Goal: Task Accomplishment & Management: Use online tool/utility

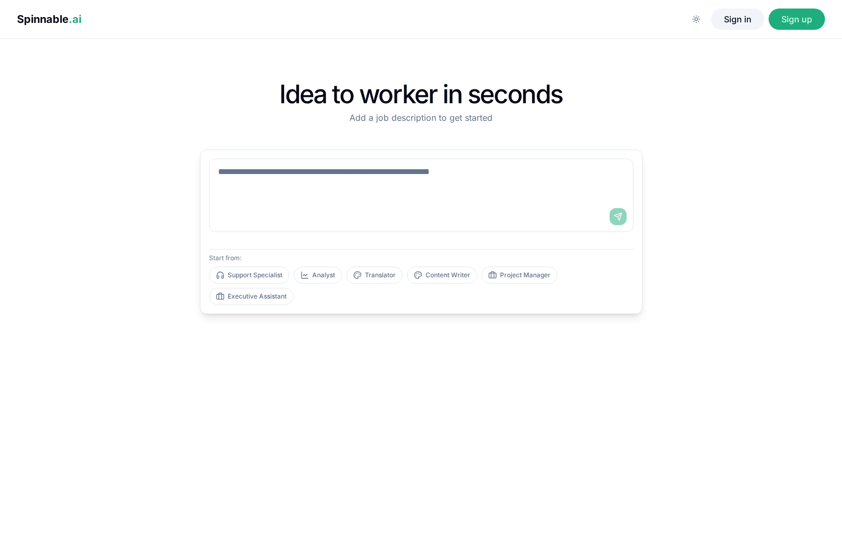
click at [737, 12] on button "Sign in" at bounding box center [737, 19] width 53 height 21
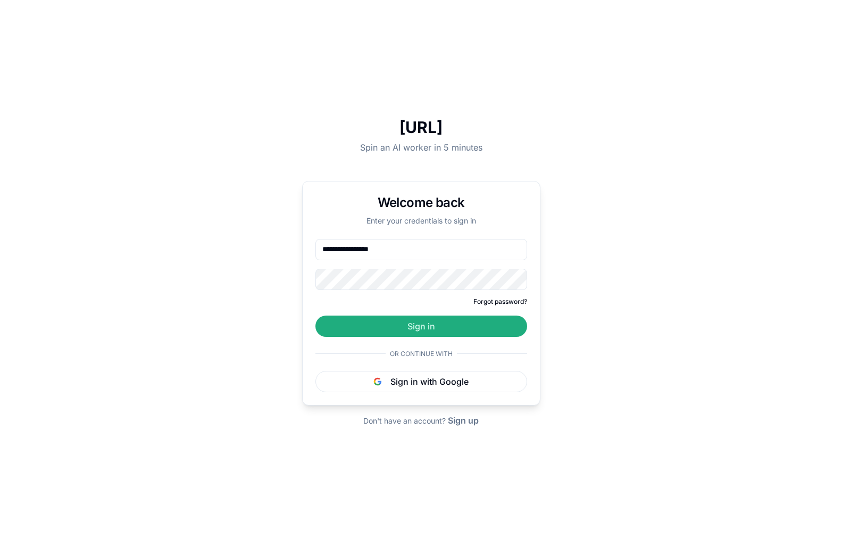
click at [421, 326] on button "Sign in" at bounding box center [422, 326] width 212 height 21
type input "**********"
click at [421, 326] on button "Sign in" at bounding box center [422, 326] width 212 height 21
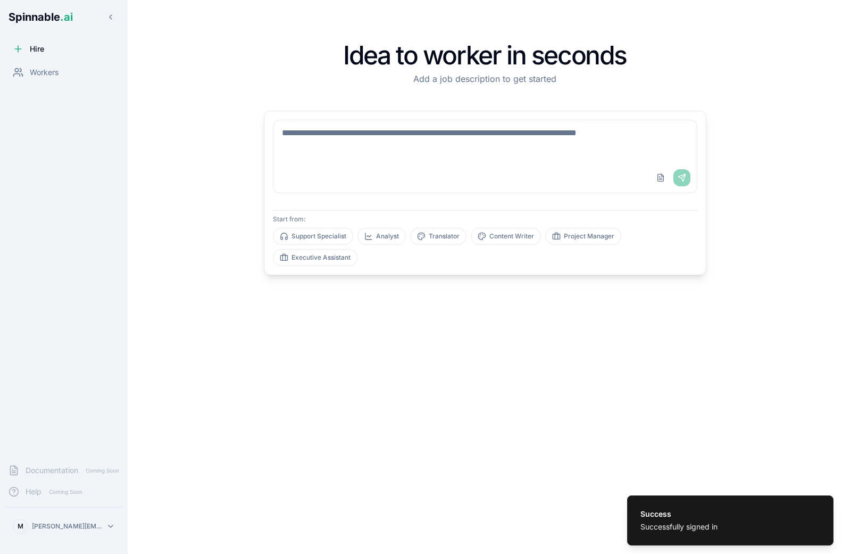
click at [59, 529] on html "Success Successfully signed in Spinnable .ai Hire Workers Documentation Coming …" at bounding box center [421, 277] width 842 height 554
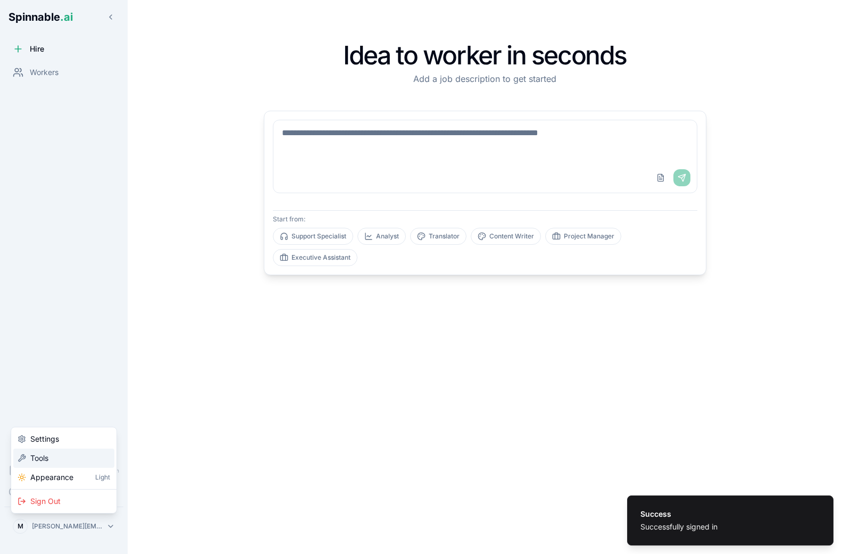
click at [65, 462] on div "Tools" at bounding box center [63, 458] width 101 height 19
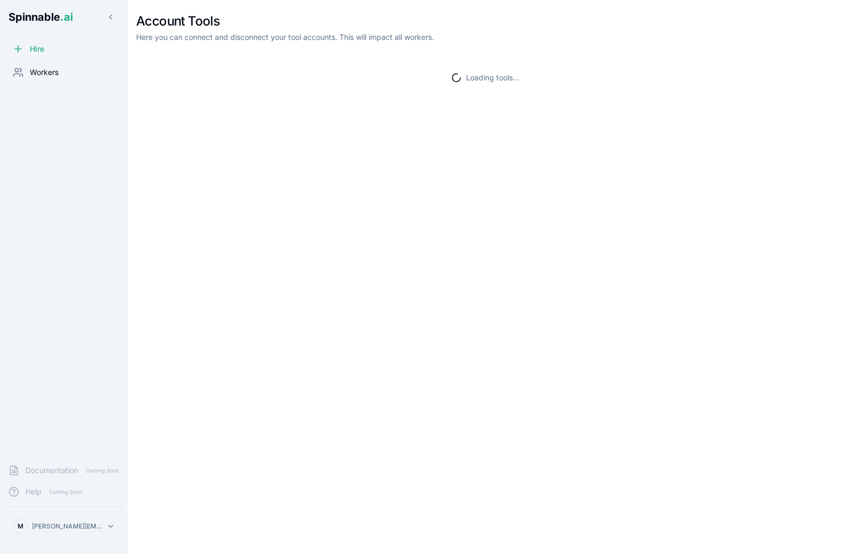
click at [51, 68] on span "Workers" at bounding box center [44, 72] width 29 height 11
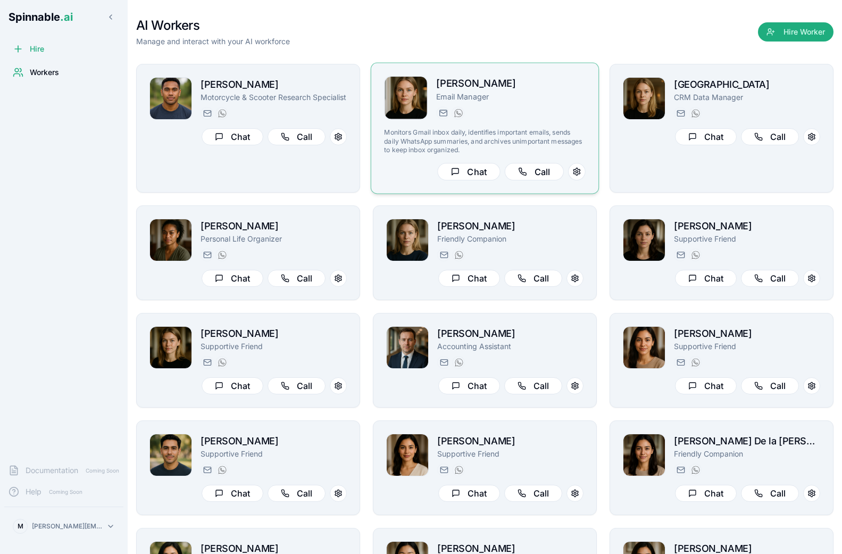
click at [495, 122] on div "Ebba Johansson Email Manager ebba.johansson@getspinnable.ai +351 915 743 953 Mo…" at bounding box center [484, 128] width 201 height 104
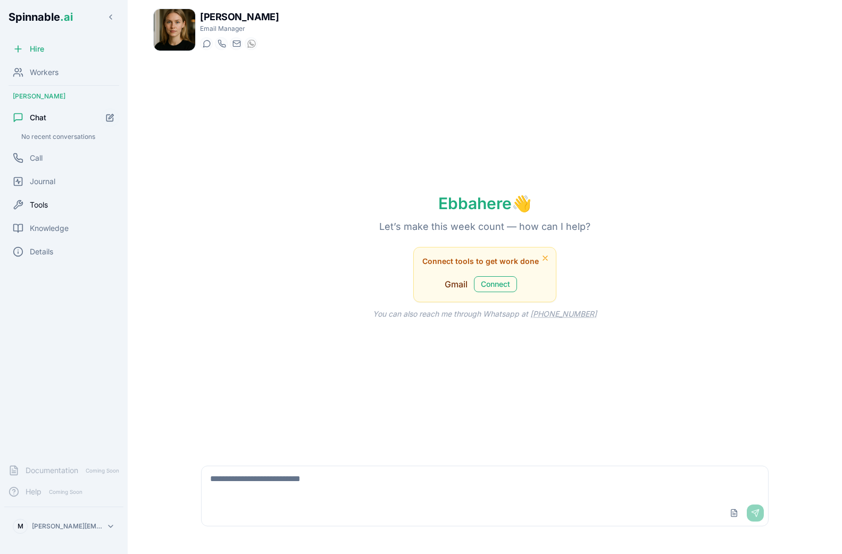
click at [48, 207] on span "Tools" at bounding box center [39, 205] width 18 height 11
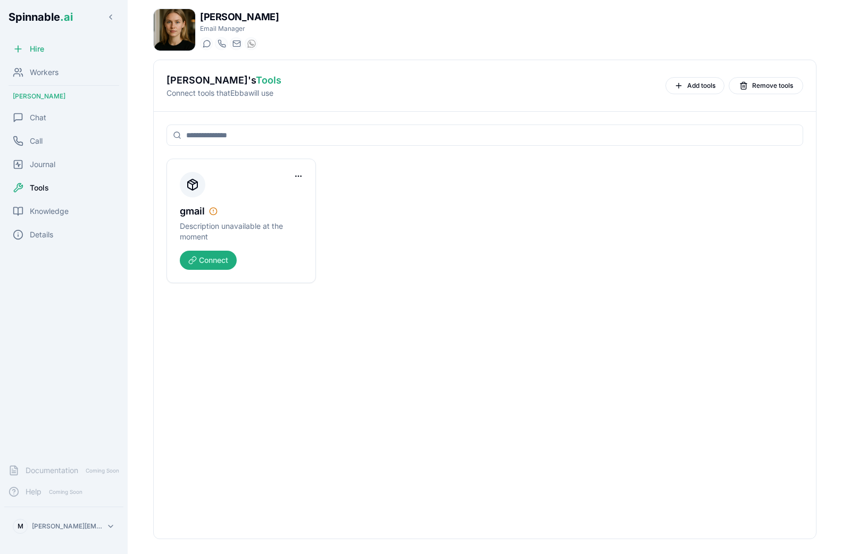
click at [219, 140] on input at bounding box center [485, 135] width 637 height 21
click at [333, 82] on h2 "[PERSON_NAME] 's Tools" at bounding box center [412, 80] width 491 height 15
click at [51, 74] on span "Workers" at bounding box center [44, 72] width 29 height 11
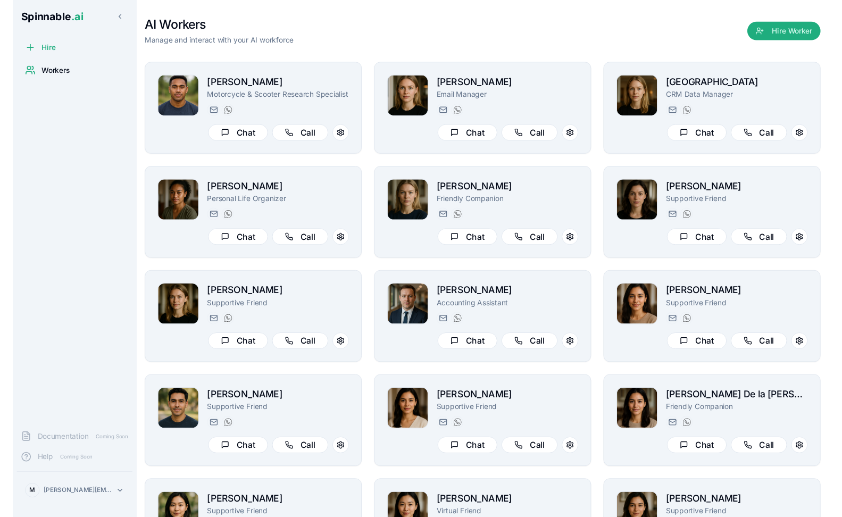
scroll to position [518, 0]
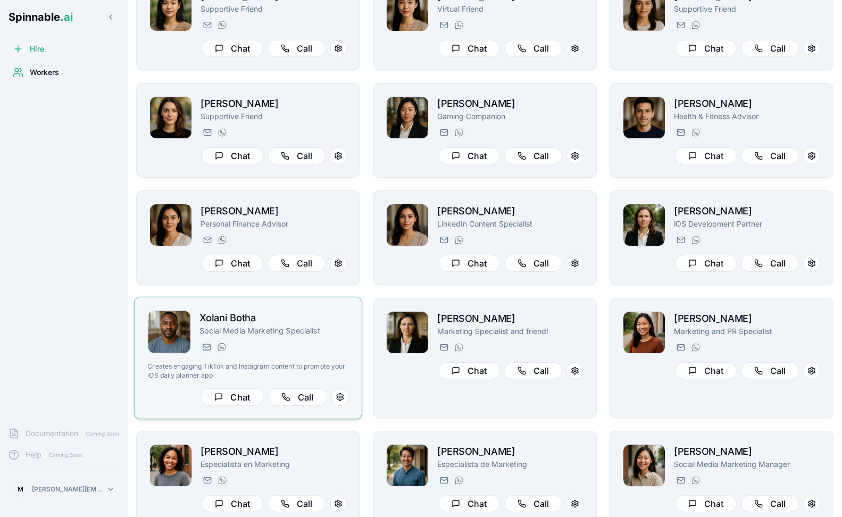
click at [235, 333] on p "Social Media Marketing Specialist" at bounding box center [274, 331] width 149 height 11
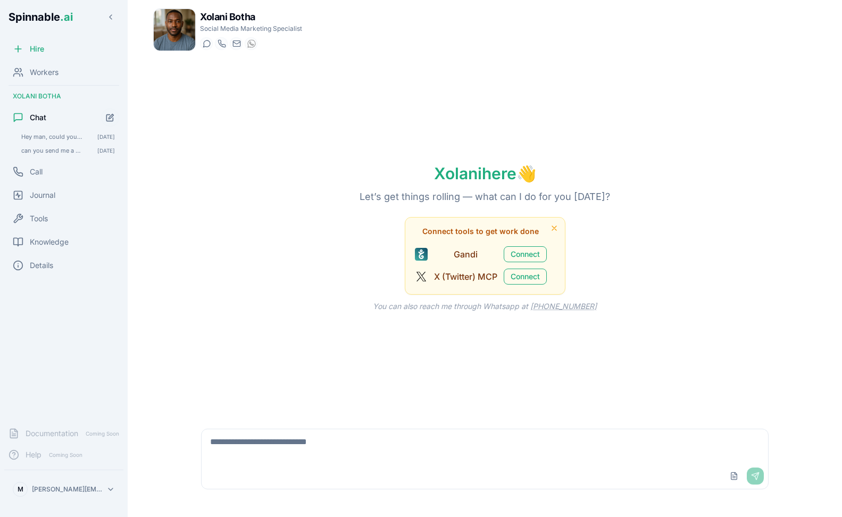
click at [274, 449] on textarea at bounding box center [485, 446] width 566 height 34
click at [521, 251] on button "Connect" at bounding box center [525, 254] width 43 height 16
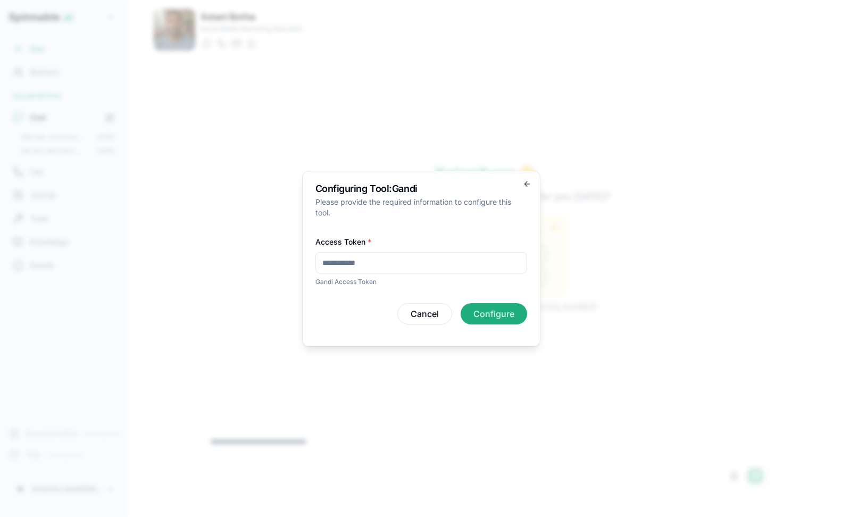
click at [395, 261] on input "Access Token *" at bounding box center [422, 262] width 212 height 21
click at [359, 315] on div "Cancel Configure" at bounding box center [422, 310] width 212 height 30
click at [507, 312] on button "Configure" at bounding box center [494, 313] width 67 height 21
click at [358, 290] on form "Access Token * Access Token is required Cancel Configure" at bounding box center [422, 279] width 212 height 89
click at [408, 257] on input "Access Token *" at bounding box center [422, 262] width 212 height 21
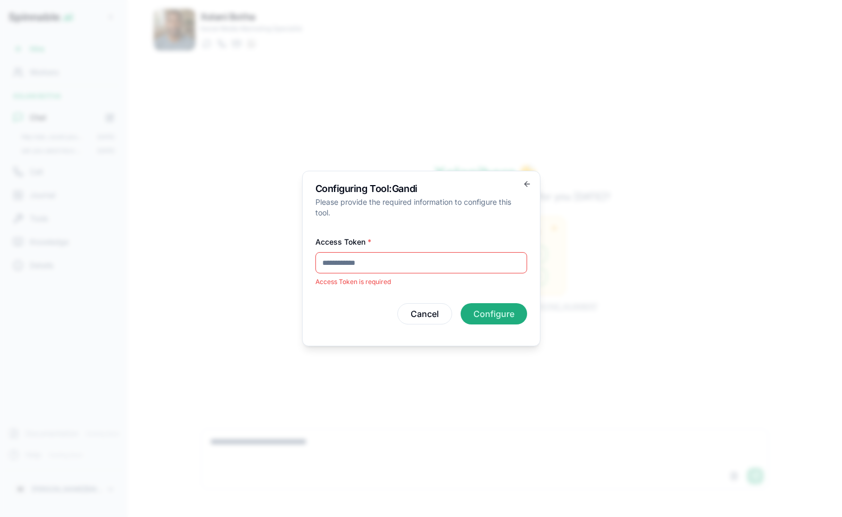
paste input "**********"
type input "**********"
click at [496, 309] on button "Configure" at bounding box center [494, 313] width 67 height 21
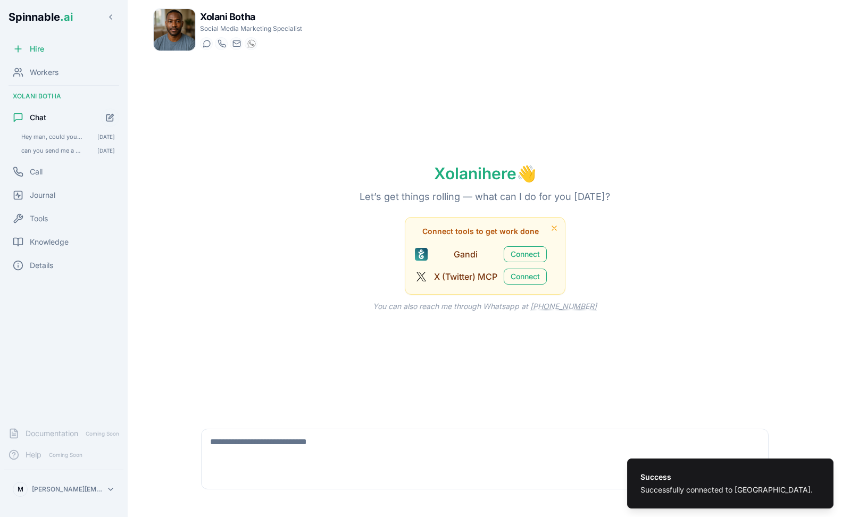
click at [268, 458] on textarea at bounding box center [485, 446] width 566 height 34
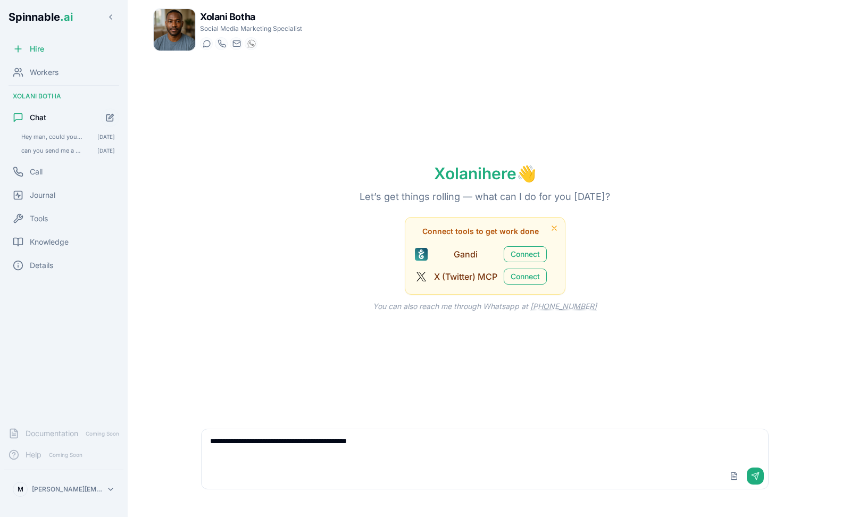
type textarea "**********"
click at [320, 445] on textarea "**********" at bounding box center [485, 446] width 566 height 34
click at [525, 252] on button "Connect" at bounding box center [525, 254] width 43 height 16
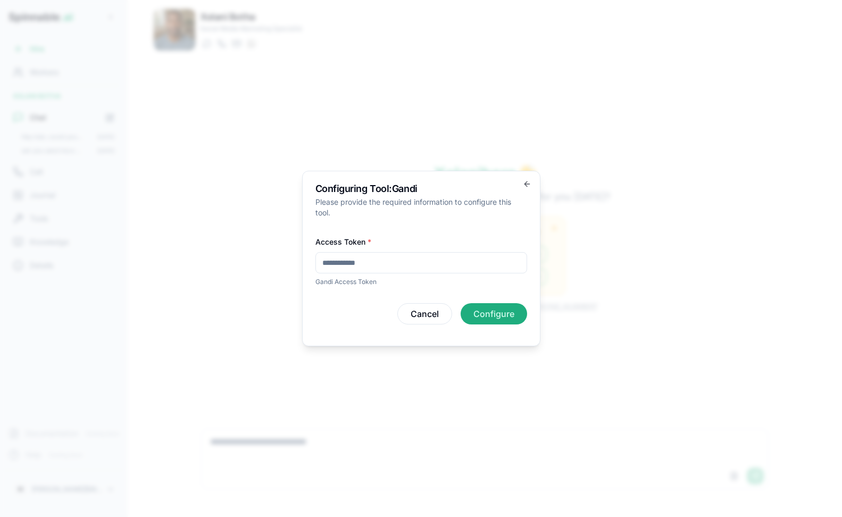
click at [420, 264] on input "Access Token *" at bounding box center [422, 262] width 212 height 21
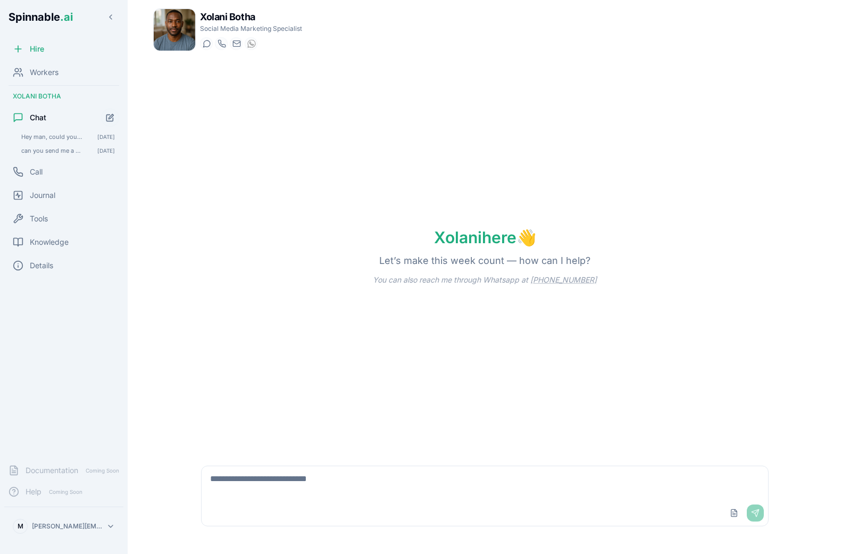
click at [355, 231] on div "Xolani here 👋 Let’s make this week count — how can I help? You can also reach m…" at bounding box center [485, 256] width 664 height 393
click at [298, 501] on div "Upload File Send" at bounding box center [485, 513] width 566 height 26
click at [297, 483] on textarea at bounding box center [485, 483] width 566 height 34
paste textarea "**********"
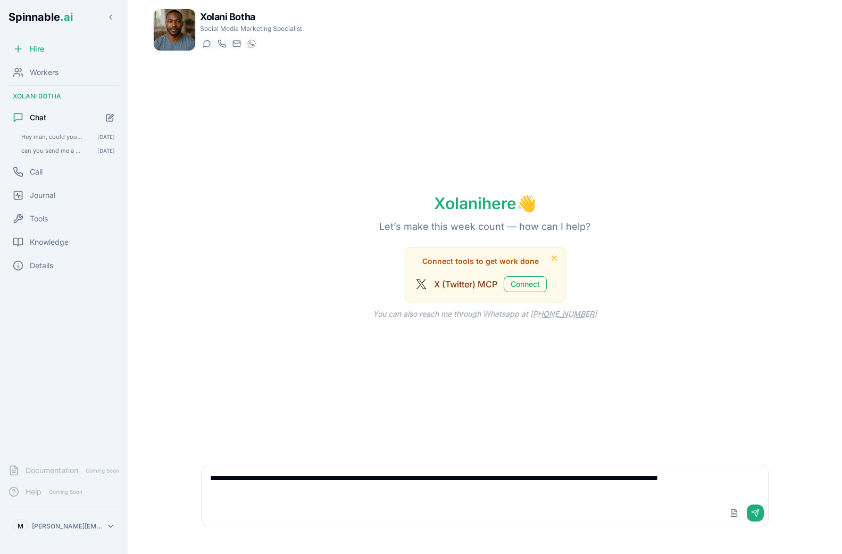
type textarea "**********"
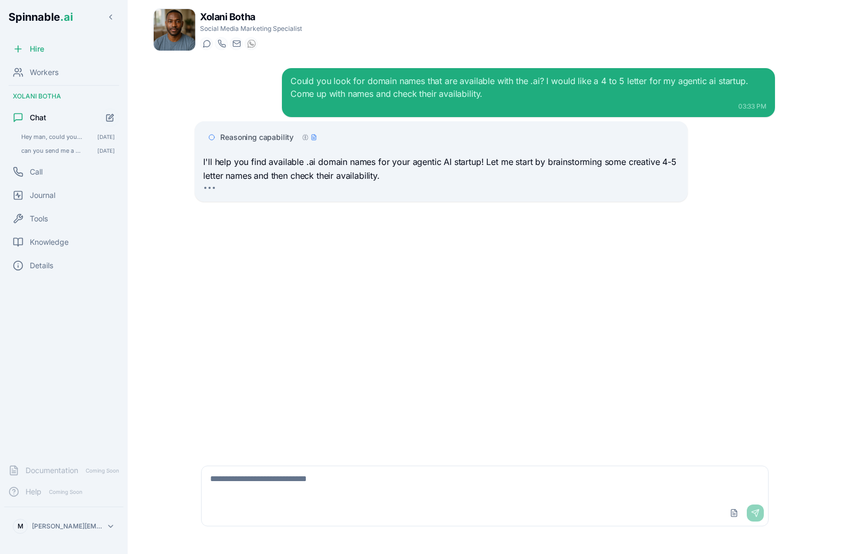
click at [306, 237] on div "Could you look for domain names that are available with the .ai? I would like a…" at bounding box center [484, 256] width 597 height 393
click at [269, 140] on span "Reasoning capability" at bounding box center [256, 137] width 73 height 11
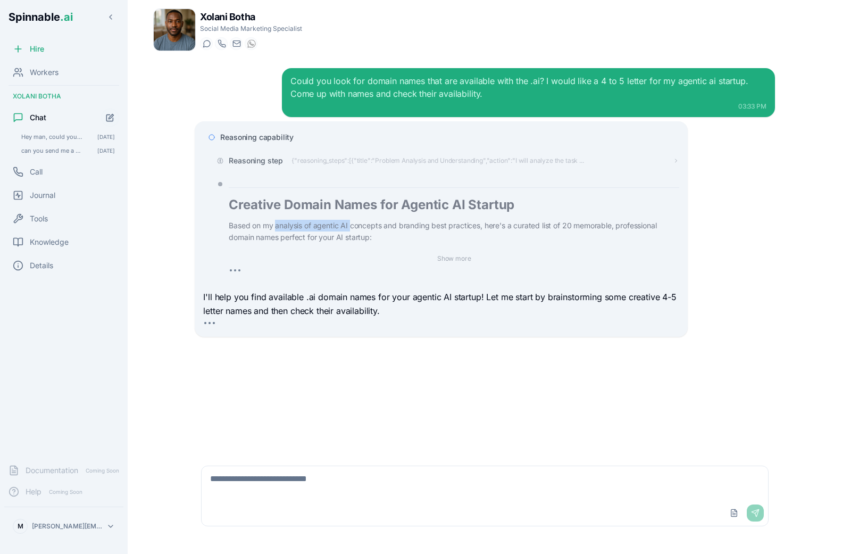
drag, startPoint x: 277, startPoint y: 226, endPoint x: 353, endPoint y: 226, distance: 75.6
click at [353, 226] on p "Based on my analysis of agentic AI concepts and branding best practices, here's…" at bounding box center [454, 232] width 451 height 24
click at [366, 251] on div "Show more" at bounding box center [454, 258] width 451 height 14
click at [453, 255] on button "Show more" at bounding box center [454, 258] width 43 height 13
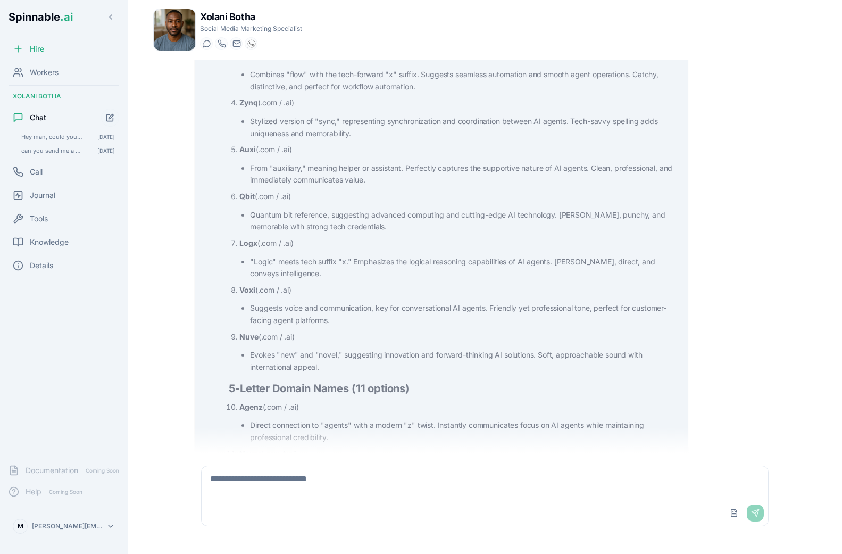
scroll to position [333, 0]
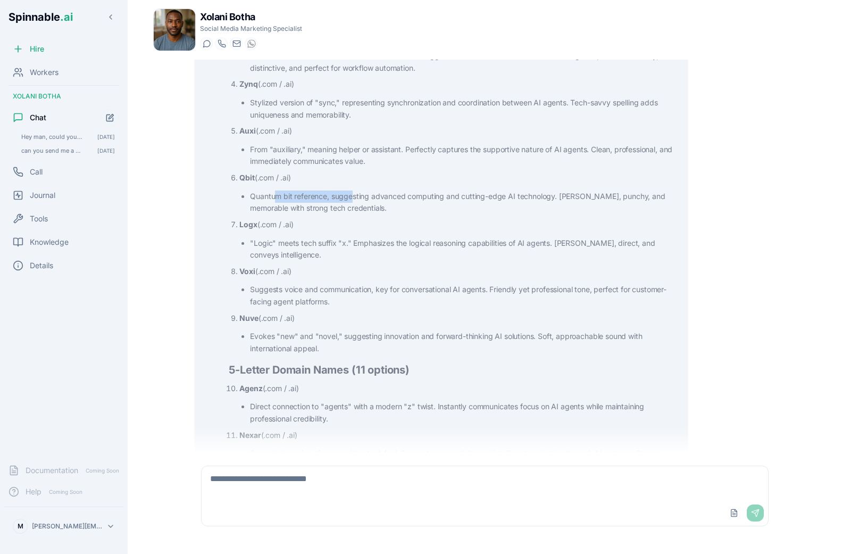
drag, startPoint x: 277, startPoint y: 190, endPoint x: 352, endPoint y: 190, distance: 75.0
click at [352, 190] on li "Quantum bit reference, suggesting advanced computing and cutting-edge AI techno…" at bounding box center [464, 202] width 429 height 24
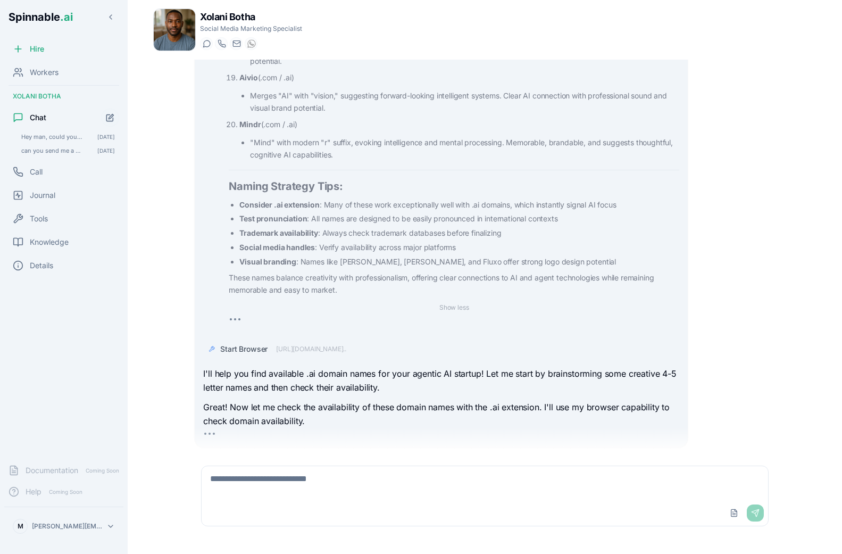
scroll to position [0, 0]
drag, startPoint x: 305, startPoint y: 385, endPoint x: 538, endPoint y: 379, distance: 233.1
click at [538, 401] on p "Great! Now let me check the availability of these domain names with the .ai ext…" at bounding box center [441, 414] width 476 height 27
drag, startPoint x: 551, startPoint y: 383, endPoint x: 633, endPoint y: 387, distance: 82.1
click at [633, 401] on p "Great! Now let me check the availability of these domain names with the .ai ext…" at bounding box center [441, 414] width 476 height 27
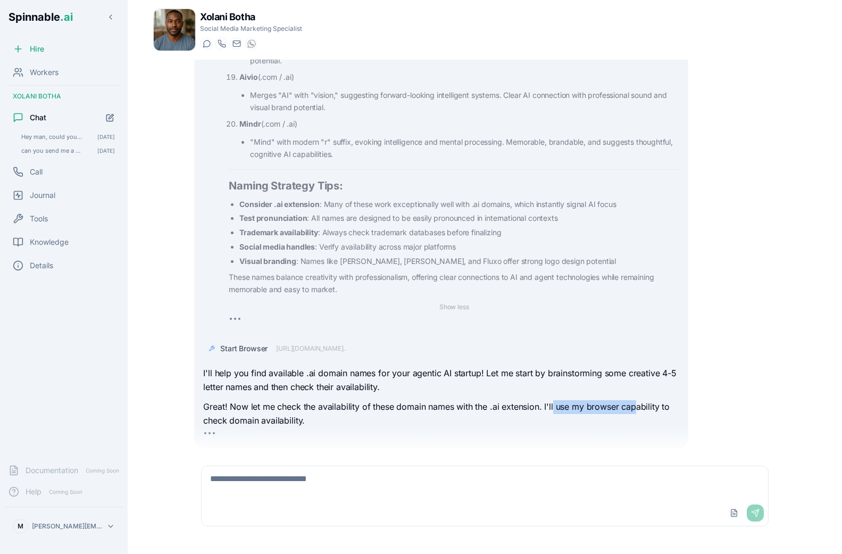
scroll to position [1065, 0]
click at [323, 345] on span "https://www.namecheap.com/domains/registration/results/?doma..." at bounding box center [311, 349] width 70 height 9
click at [243, 344] on span "Start Browser" at bounding box center [243, 349] width 47 height 11
click at [244, 344] on span "Start Browser" at bounding box center [243, 349] width 47 height 11
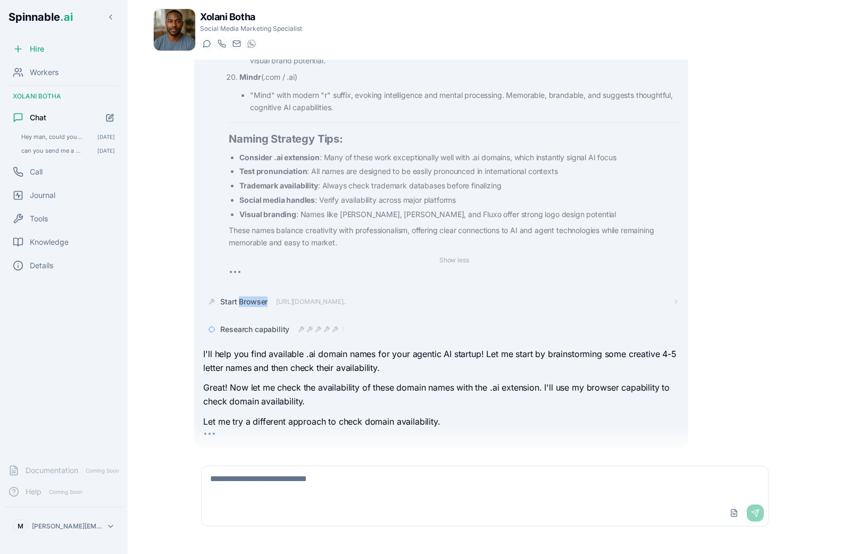
scroll to position [0, 0]
click at [56, 214] on div "Tools" at bounding box center [63, 218] width 119 height 21
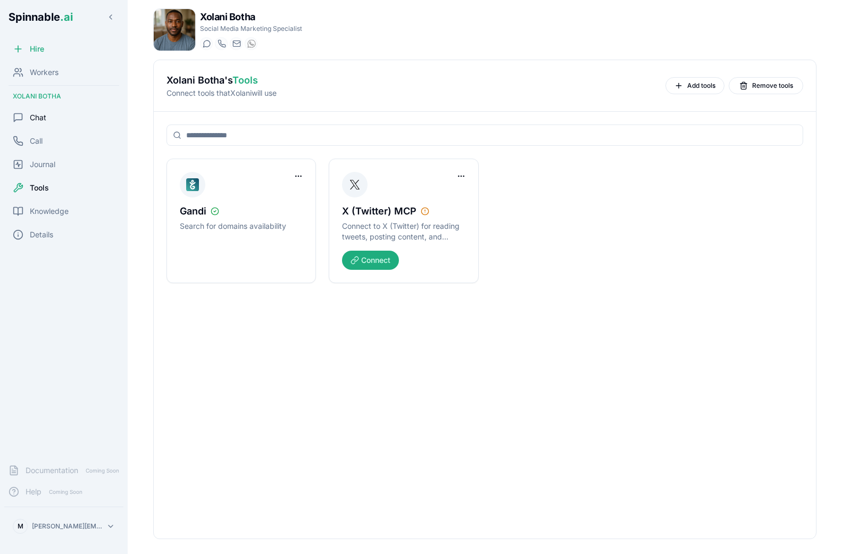
click at [46, 118] on div "Chat" at bounding box center [63, 117] width 119 height 21
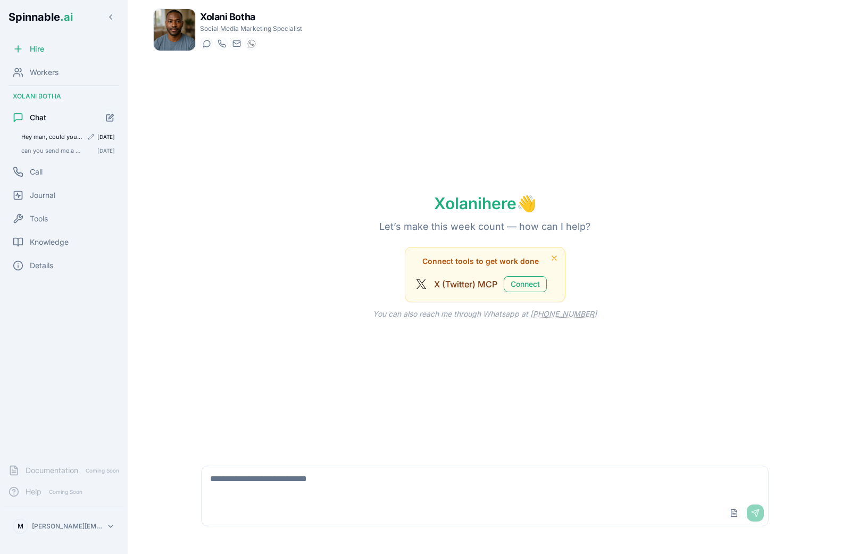
click at [42, 136] on span "Hey man, could you find me available domain names that would look good for an A…" at bounding box center [51, 136] width 61 height 7
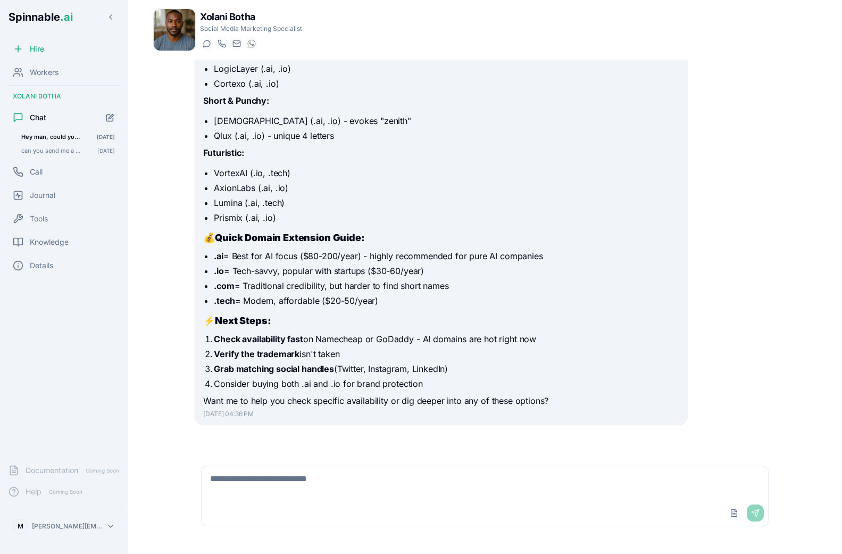
scroll to position [288, 0]
click at [260, 490] on textarea at bounding box center [485, 483] width 566 height 34
type textarea "**********"
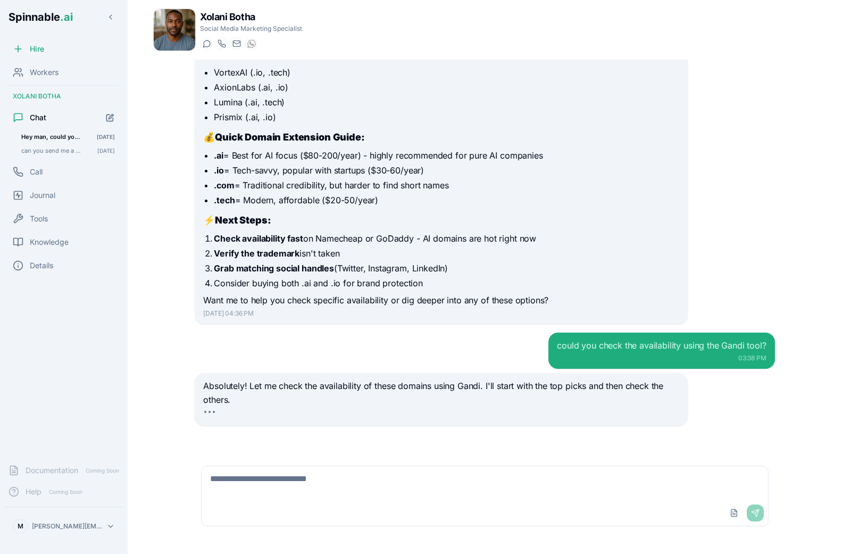
scroll to position [417, 0]
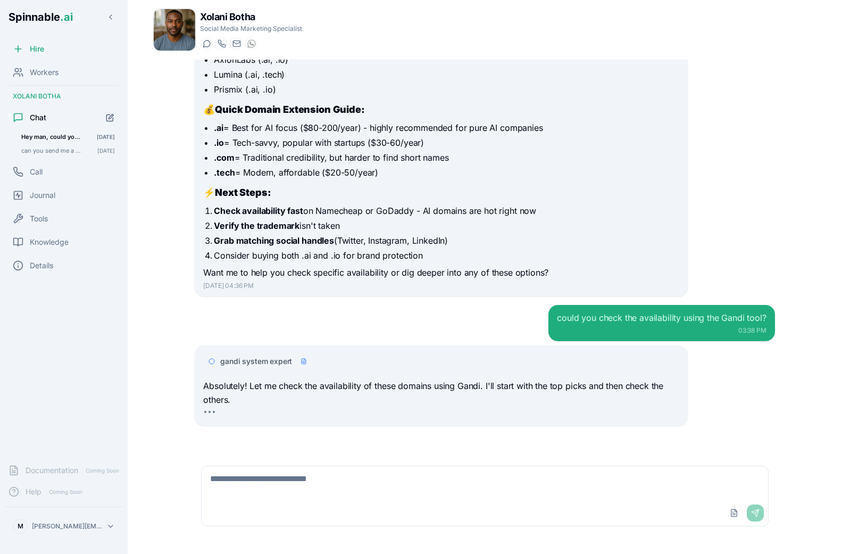
click at [254, 359] on span "gandi system expert" at bounding box center [256, 361] width 72 height 11
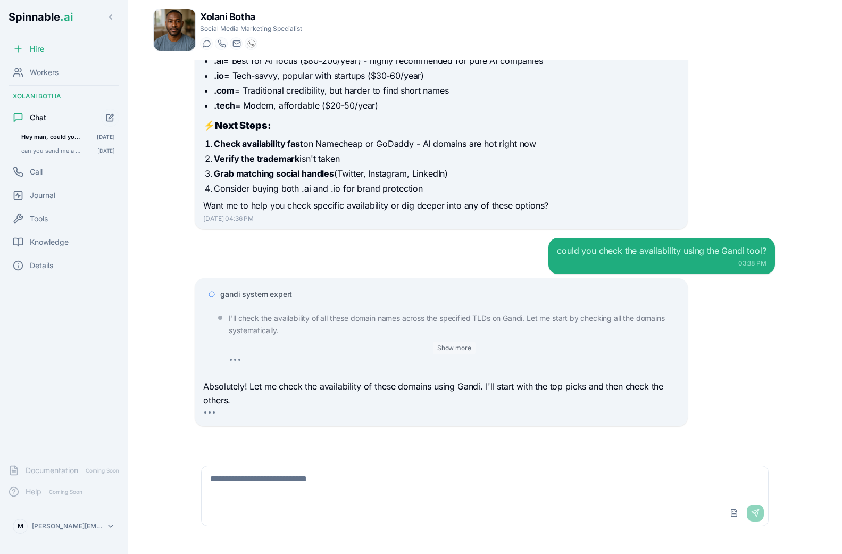
click at [454, 343] on button "Show more" at bounding box center [454, 348] width 43 height 13
click at [452, 345] on button "Show less" at bounding box center [454, 348] width 38 height 13
click at [452, 345] on button "Show more" at bounding box center [454, 348] width 43 height 13
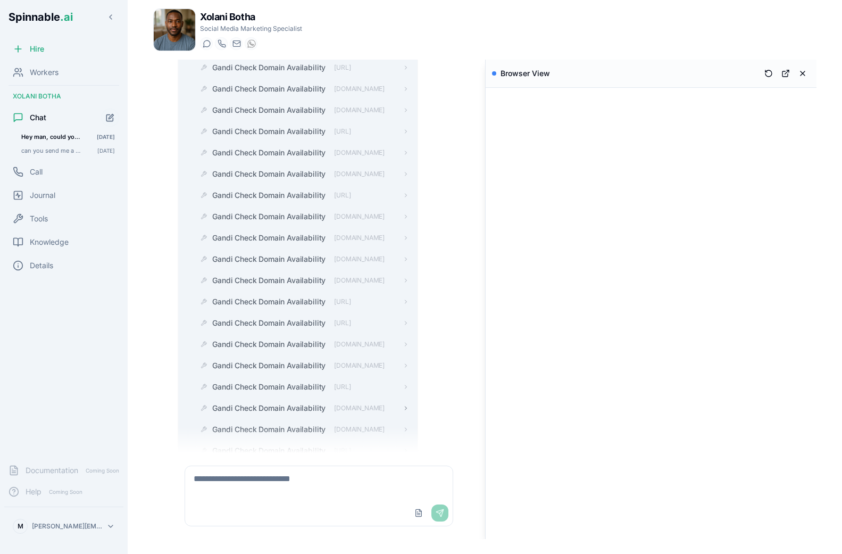
scroll to position [1722, 0]
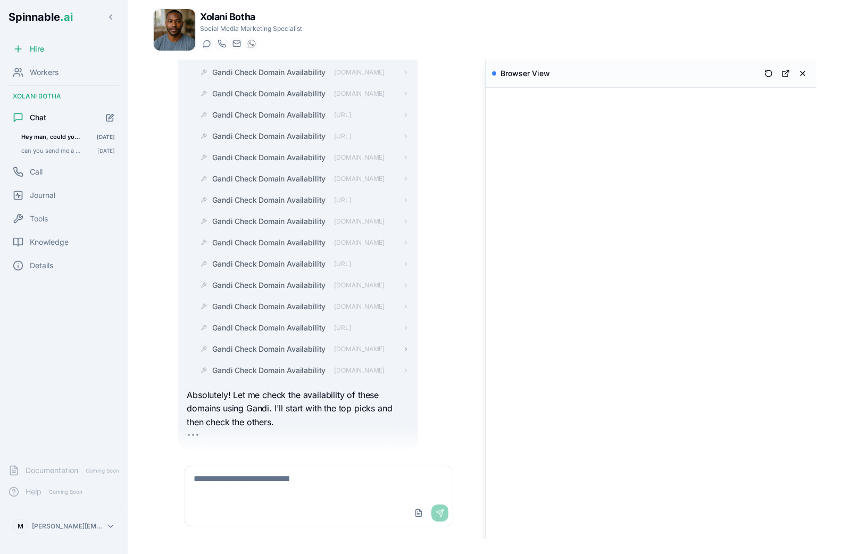
click at [406, 347] on icon at bounding box center [406, 348] width 2 height 3
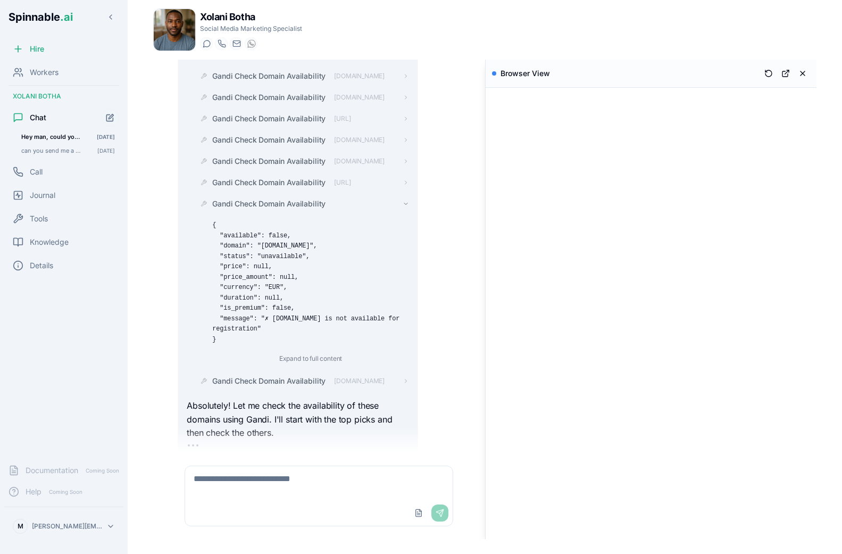
scroll to position [3490, 0]
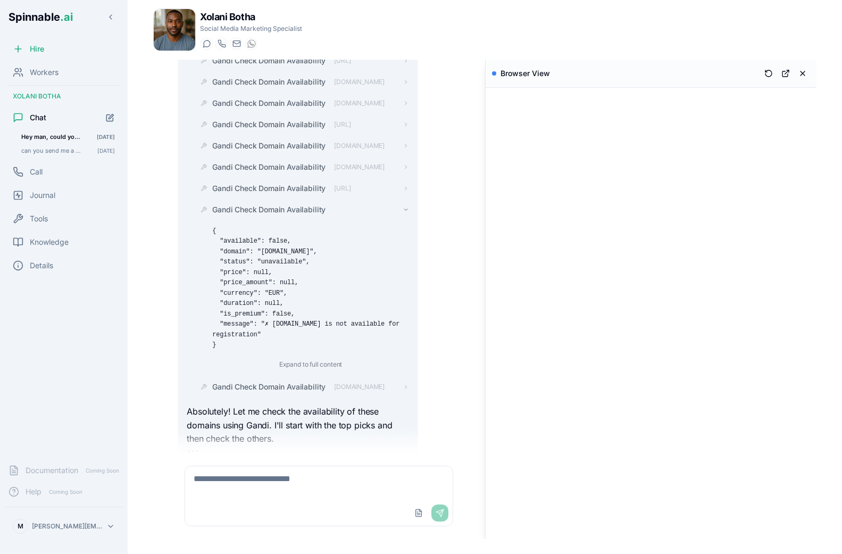
click at [404, 206] on icon at bounding box center [406, 209] width 6 height 6
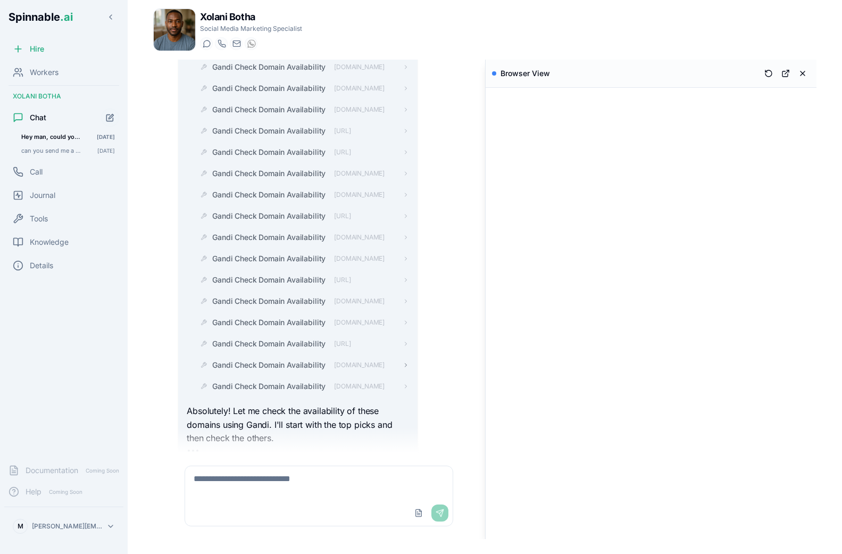
scroll to position [3853, 0]
click at [364, 383] on span "cortexo.tech" at bounding box center [359, 387] width 51 height 9
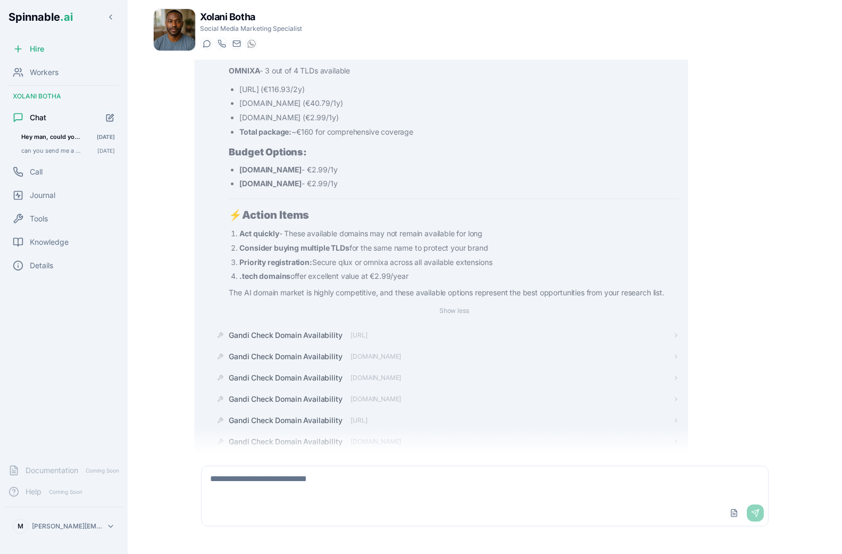
scroll to position [2543, 0]
click at [290, 329] on span "Gandi Check Domain Availability" at bounding box center [285, 334] width 113 height 11
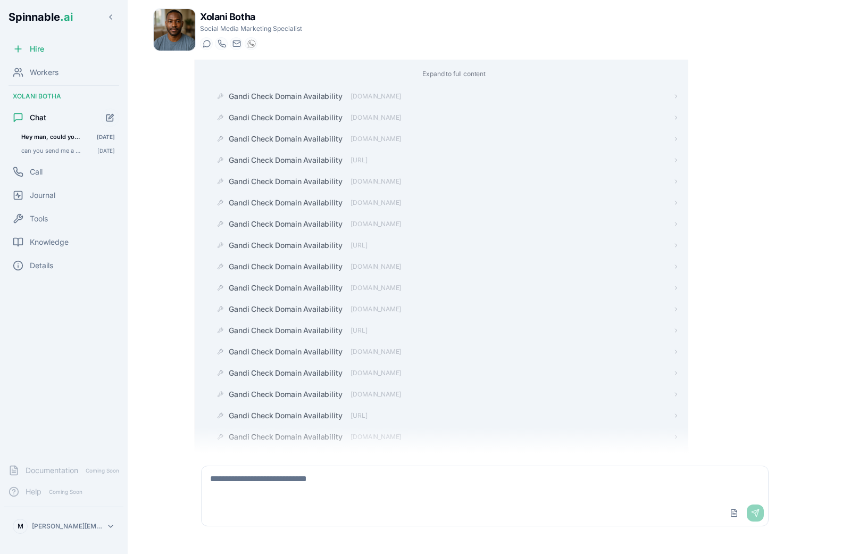
scroll to position [2948, 0]
click at [281, 303] on span "Gandi Check Domain Availability" at bounding box center [285, 308] width 113 height 11
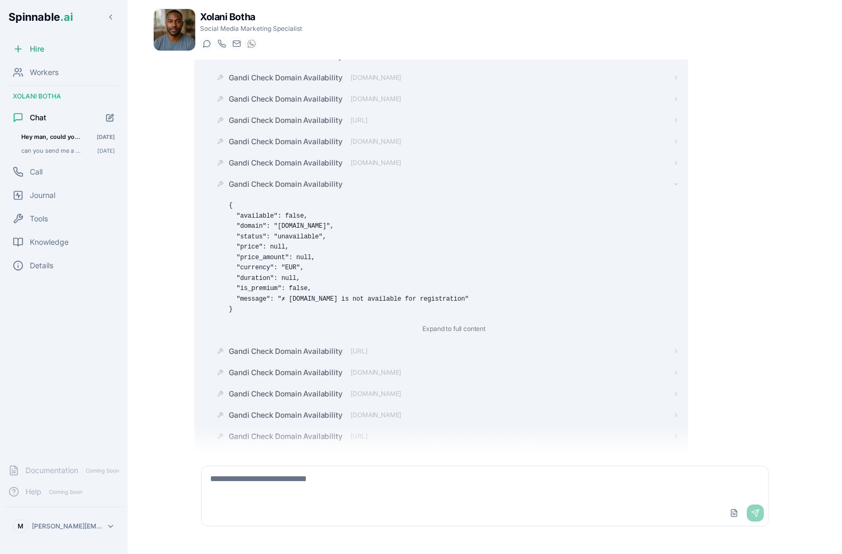
scroll to position [3071, 0]
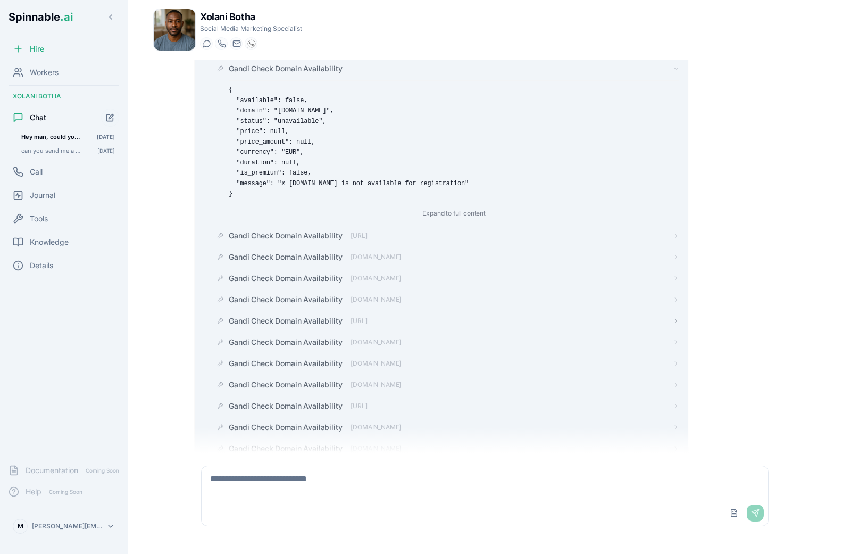
click at [281, 316] on span "Gandi Check Domain Availability" at bounding box center [285, 321] width 113 height 11
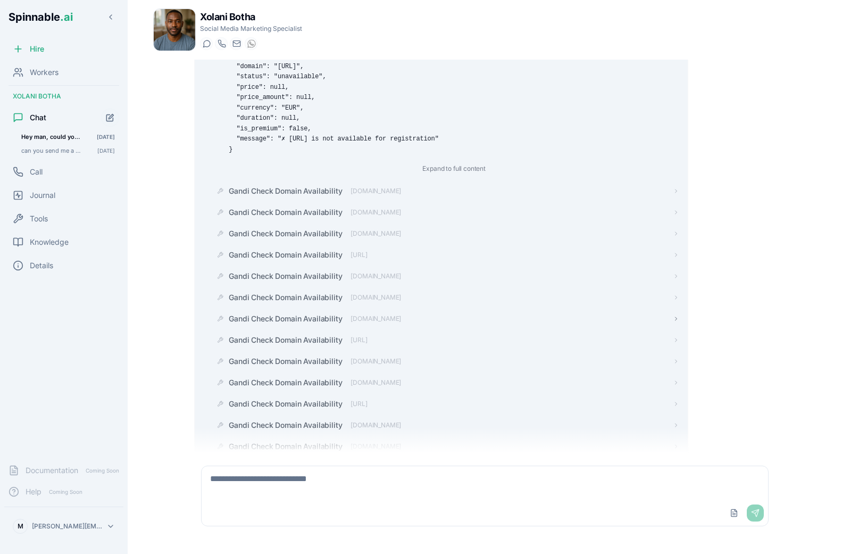
click at [281, 313] on span "Gandi Check Domain Availability" at bounding box center [285, 318] width 113 height 11
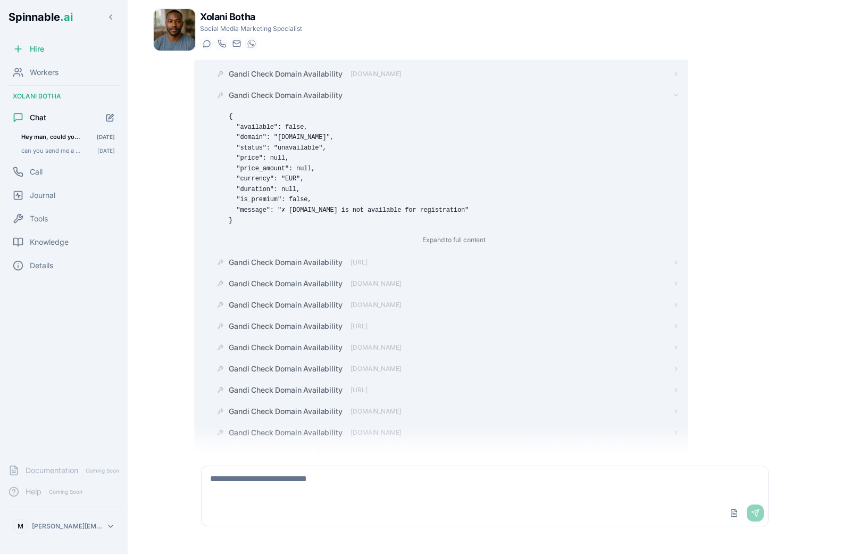
scroll to position [3709, 0]
click at [279, 337] on div "Gandi Check Domain Availability logiclayer.io" at bounding box center [446, 346] width 468 height 19
click at [279, 341] on span "Gandi Check Domain Availability" at bounding box center [285, 346] width 113 height 11
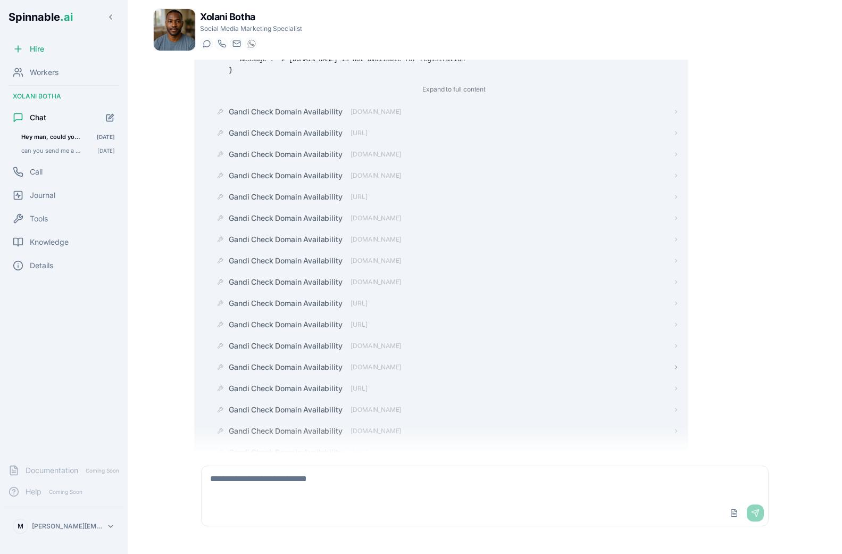
scroll to position [4125, 0]
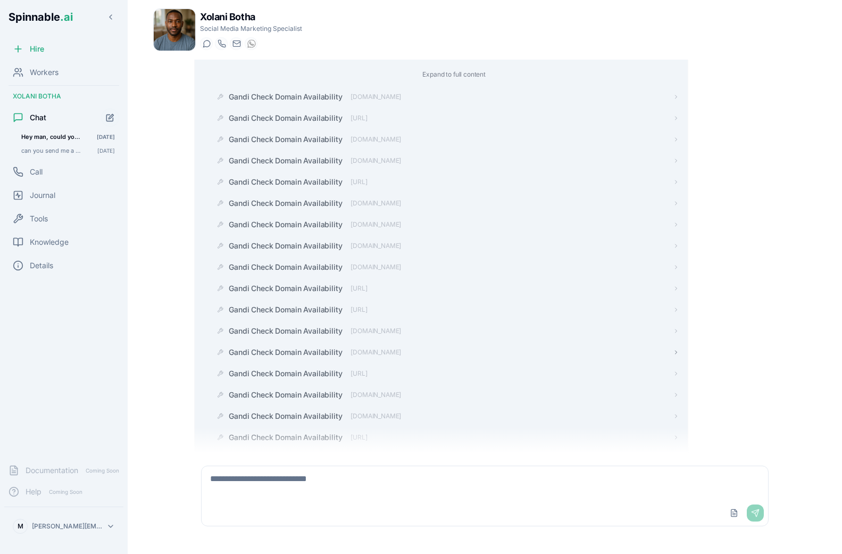
click at [278, 347] on span "Gandi Check Domain Availability" at bounding box center [285, 352] width 113 height 11
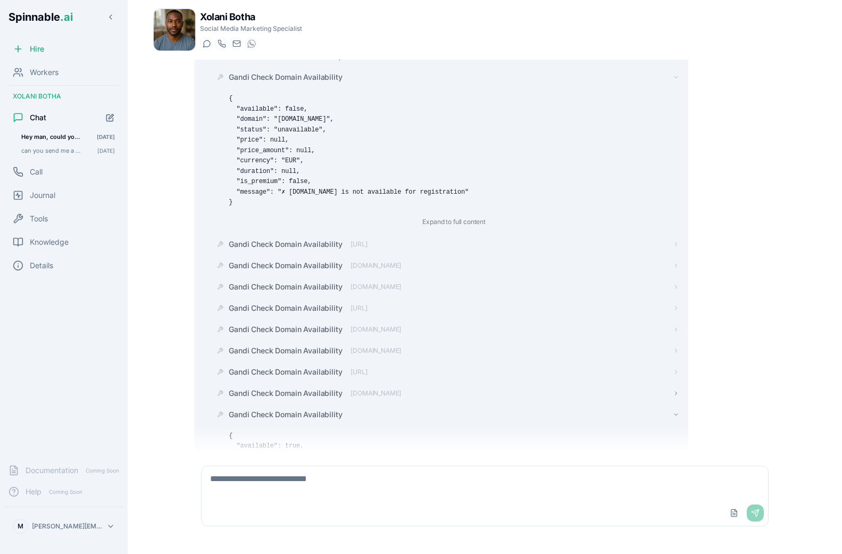
scroll to position [4421, 0]
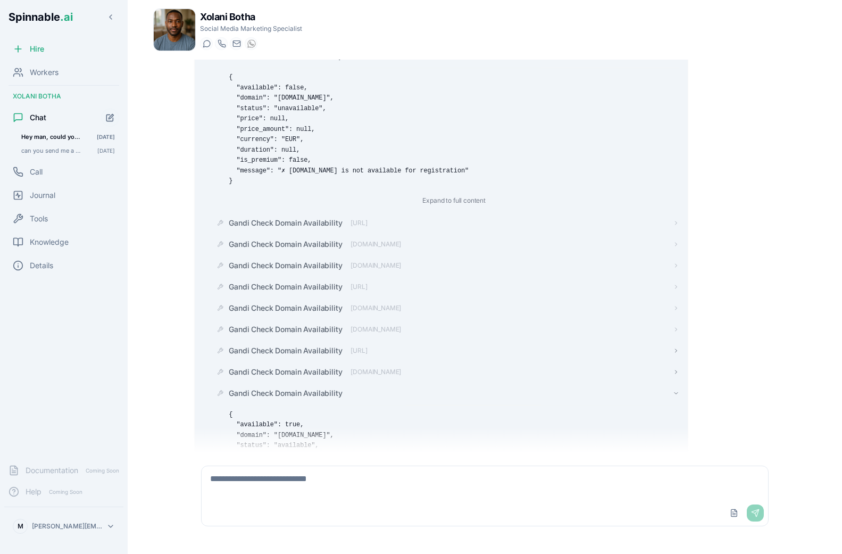
click at [277, 345] on span "Gandi Check Domain Availability" at bounding box center [285, 350] width 113 height 11
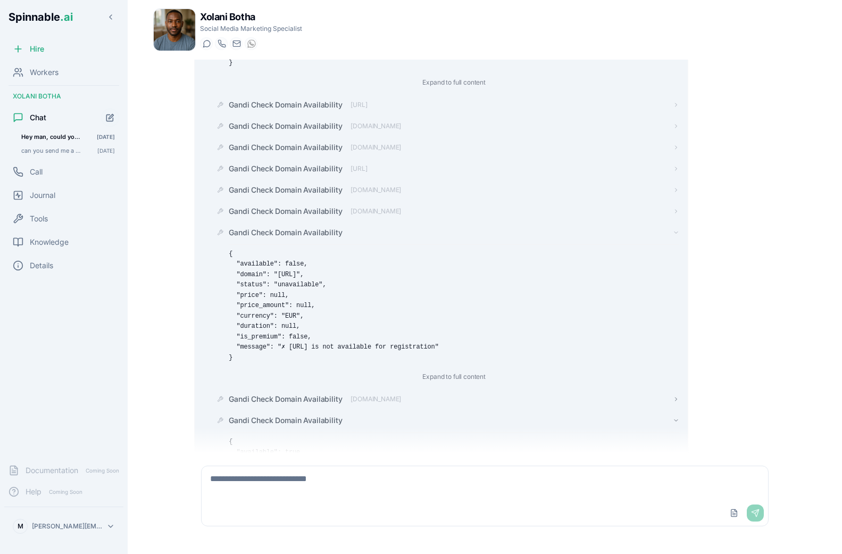
scroll to position [4528, 0]
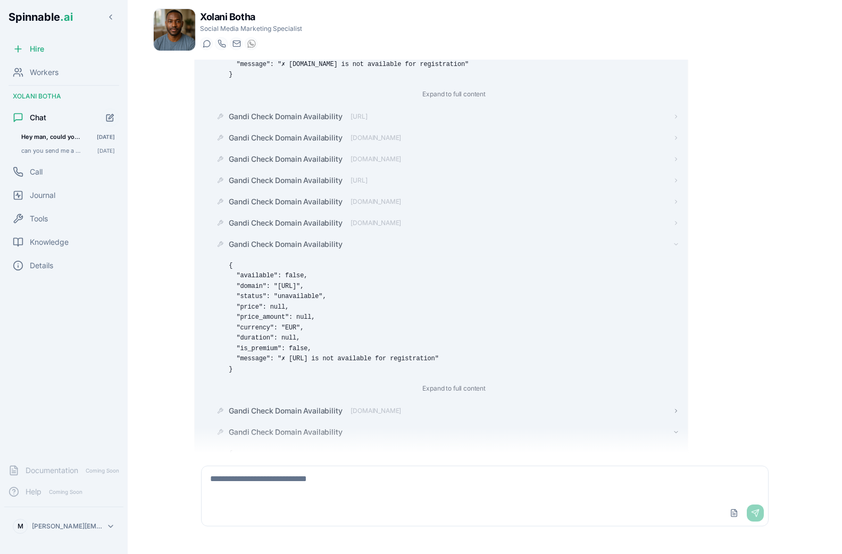
click at [280, 405] on span "Gandi Check Domain Availability" at bounding box center [285, 410] width 113 height 11
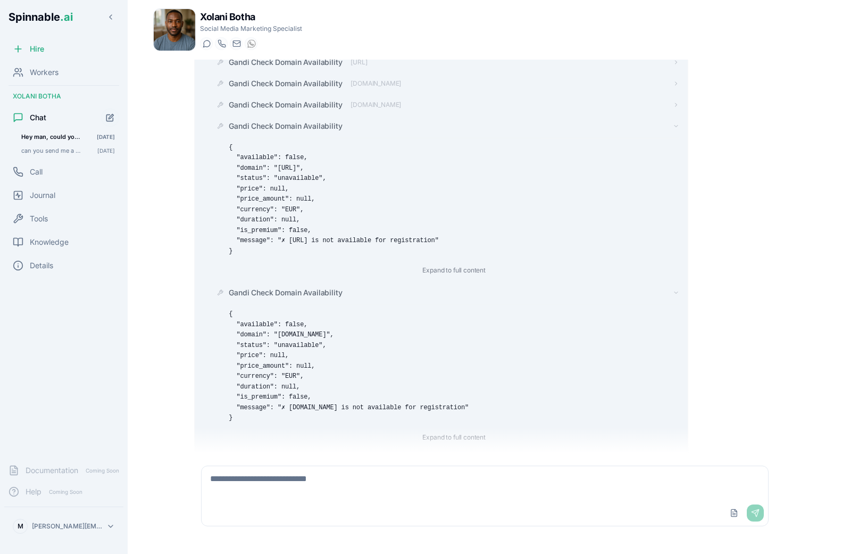
scroll to position [4664, 0]
